Goal: Transaction & Acquisition: Purchase product/service

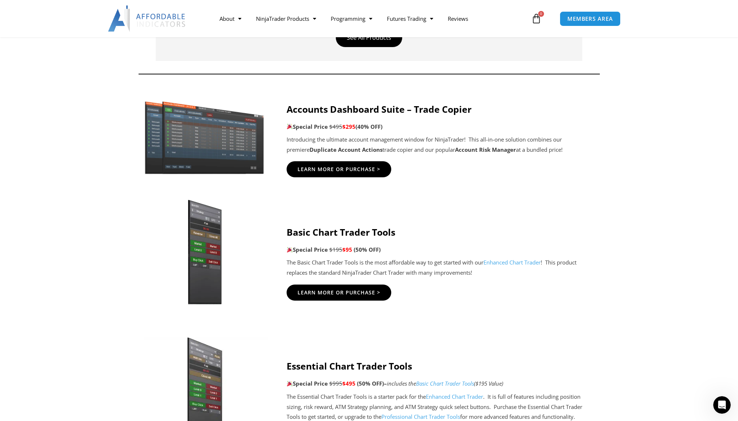
scroll to position [182, 0]
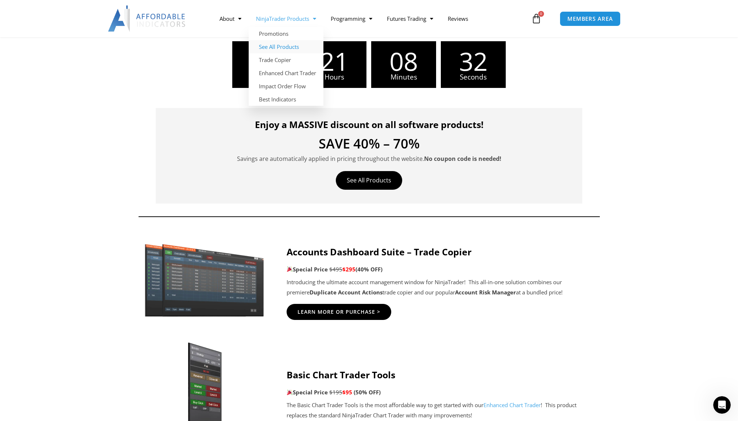
click at [303, 47] on link "See All Products" at bounding box center [286, 46] width 75 height 13
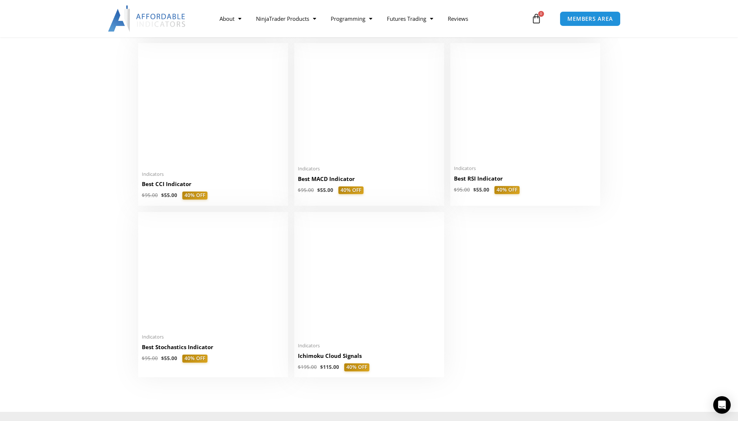
scroll to position [1641, 0]
